Goal: Task Accomplishment & Management: Manage account settings

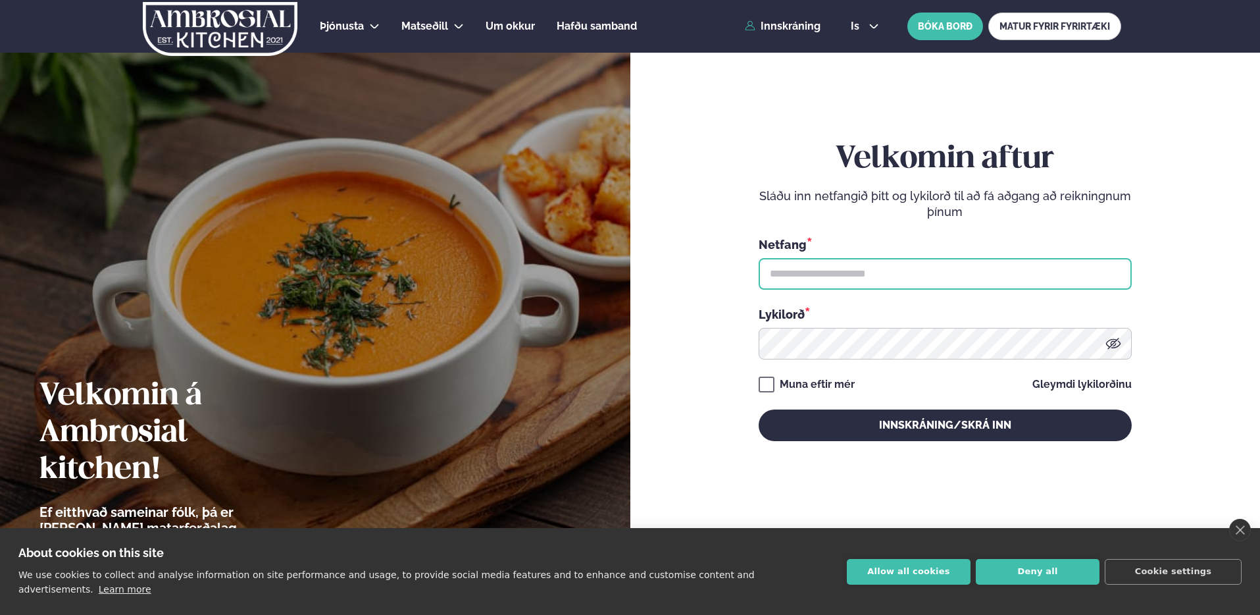
click at [879, 270] on input "text" at bounding box center [945, 274] width 373 height 32
drag, startPoint x: 1104, startPoint y: 276, endPoint x: 1092, endPoint y: 272, distance: 12.3
click at [1103, 276] on input "text" at bounding box center [945, 274] width 373 height 32
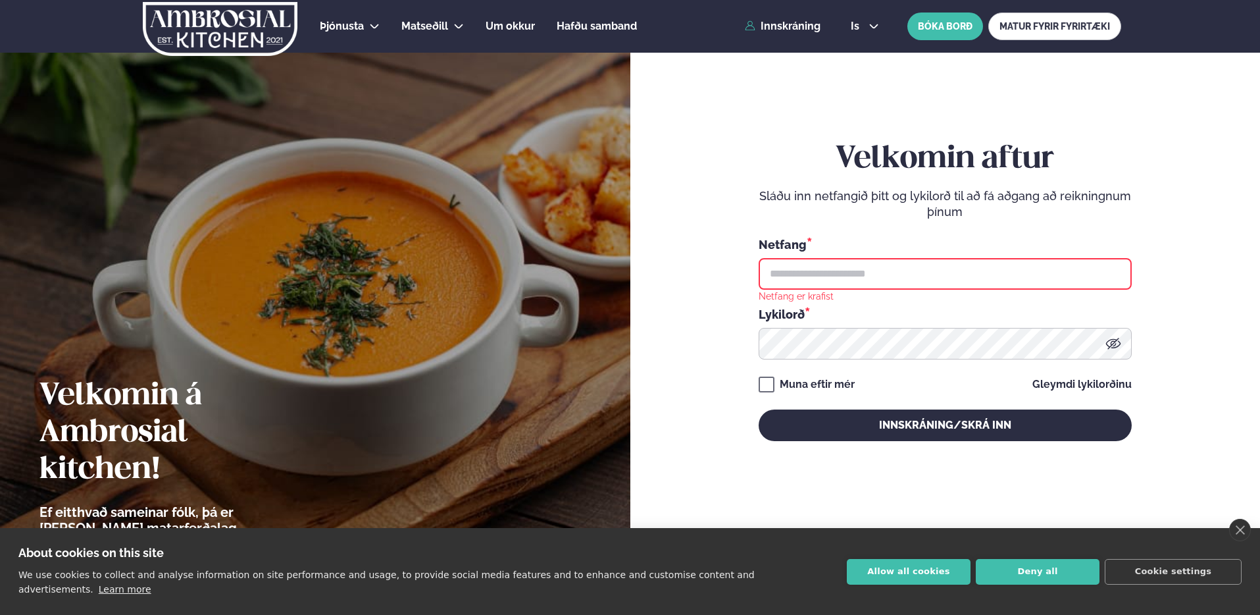
type input "**********"
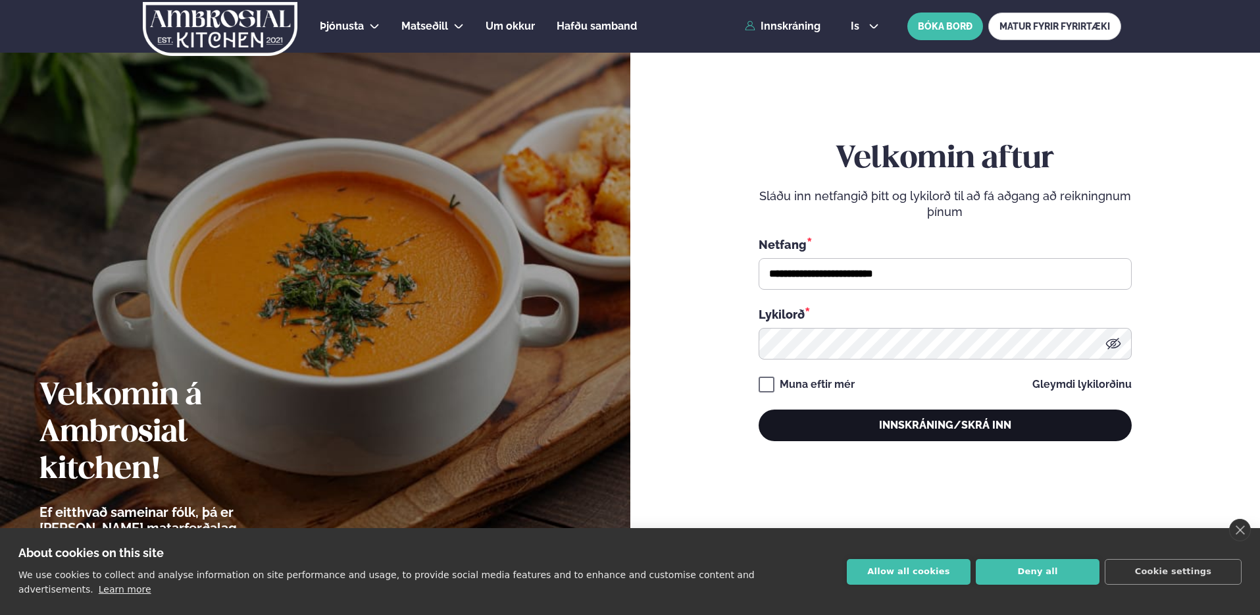
click at [921, 426] on button "Innskráning/Skrá inn" at bounding box center [945, 425] width 373 height 32
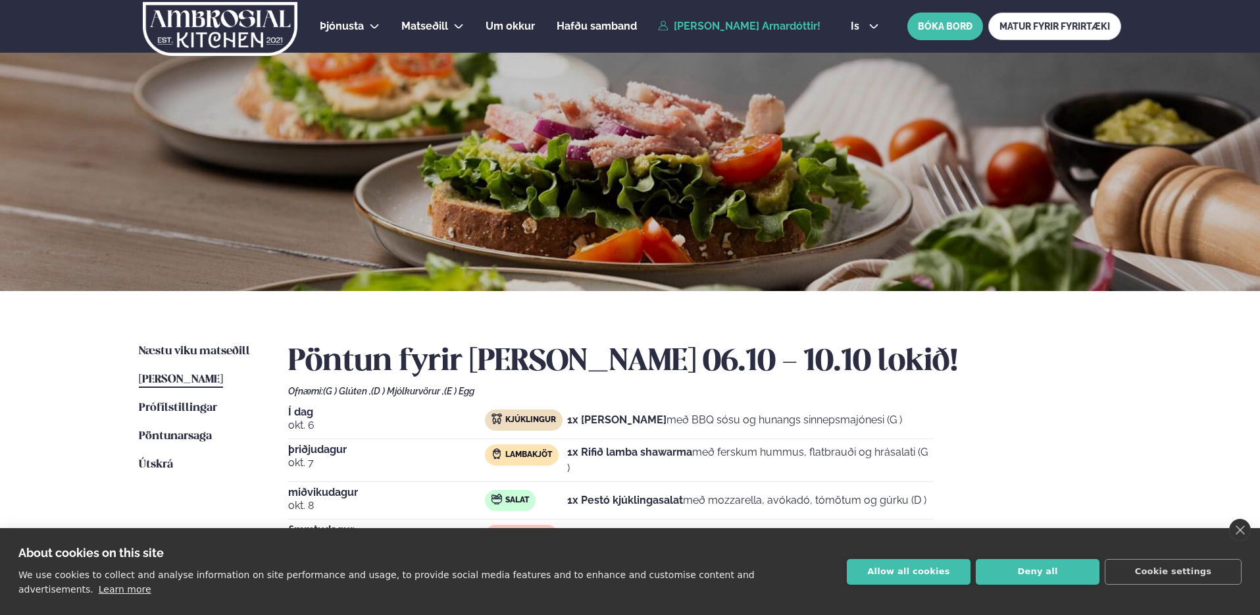
drag, startPoint x: 582, startPoint y: 420, endPoint x: 836, endPoint y: 395, distance: 255.9
click at [836, 395] on div "Pöntun fyrir [PERSON_NAME] 06.10 - 10.10 lokið! Ofnæmi: (G ) Glúten , (D ) Mjól…" at bounding box center [704, 501] width 833 height 316
click at [866, 411] on div "1x [PERSON_NAME] með BBQ sósu og hunangs sinnepsmajónesi (G )" at bounding box center [734, 419] width 335 height 21
